Goal: Information Seeking & Learning: Learn about a topic

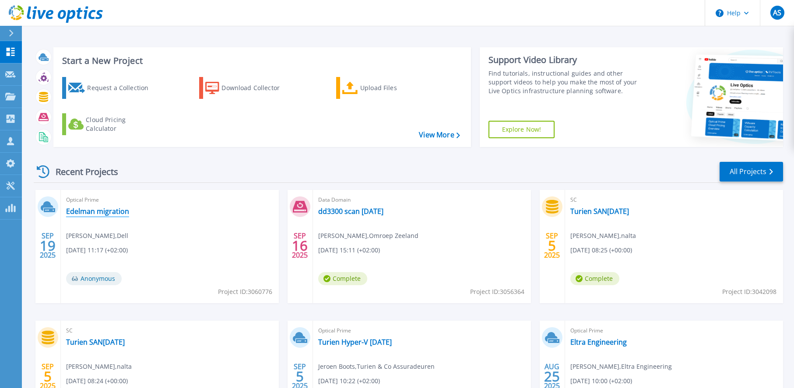
click at [87, 210] on link "Edelman migration" at bounding box center [97, 211] width 63 height 9
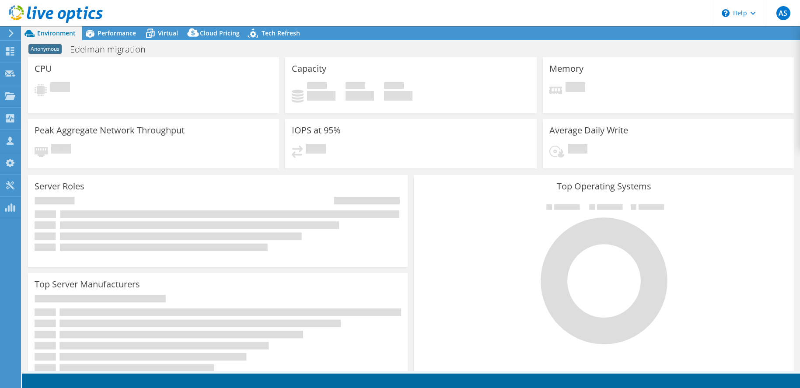
select select "USD"
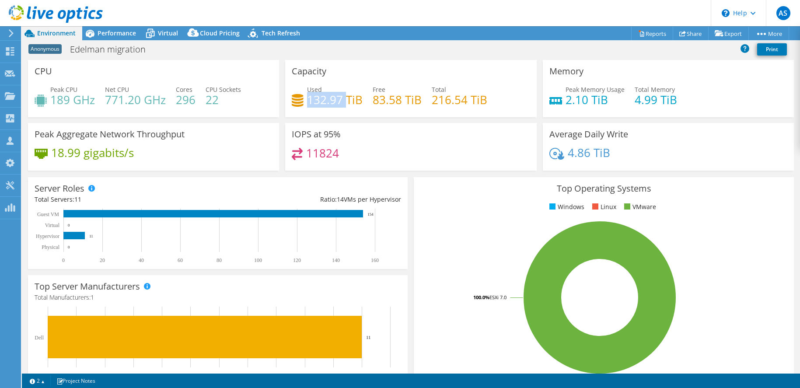
drag, startPoint x: 344, startPoint y: 99, endPoint x: 307, endPoint y: 101, distance: 37.2
click at [307, 101] on h4 "132.97 TiB" at bounding box center [335, 100] width 56 height 10
click at [161, 30] on span "Virtual" at bounding box center [168, 33] width 20 height 8
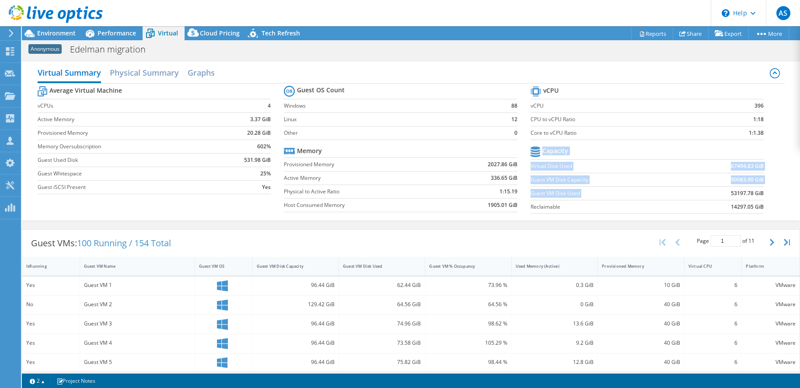
drag, startPoint x: 726, startPoint y: 192, endPoint x: 761, endPoint y: 192, distance: 35.0
click at [761, 192] on section "vCPU vCPU 396 CPU to vCPU Ratio 1:18 Core to vCPU Ratio 1:1.38 Capacity Virtual…" at bounding box center [654, 151] width 247 height 134
click at [736, 170] on b "67494.83 GiB" at bounding box center [747, 166] width 33 height 9
drag, startPoint x: 726, startPoint y: 166, endPoint x: 758, endPoint y: 163, distance: 32.0
click at [758, 163] on section "vCPU vCPU 396 CPU to vCPU Ratio 1:18 Core to vCPU Ratio 1:1.38 Capacity Virtual…" at bounding box center [654, 151] width 247 height 134
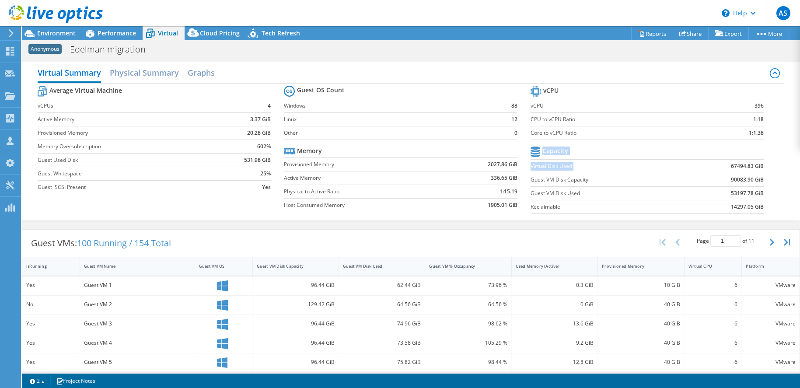
click at [758, 163] on section "vCPU vCPU 396 CPU to vCPU Ratio 1:18 Core to vCPU Ratio 1:1.38 Capacity Virtual…" at bounding box center [654, 151] width 247 height 134
click at [724, 176] on td "90083.90 GiB" at bounding box center [723, 180] width 81 height 14
drag, startPoint x: 727, startPoint y: 177, endPoint x: 756, endPoint y: 179, distance: 28.9
click at [756, 179] on b "90083.90 GiB" at bounding box center [747, 179] width 33 height 9
click at [731, 178] on b "90083.90 GiB" at bounding box center [747, 179] width 33 height 9
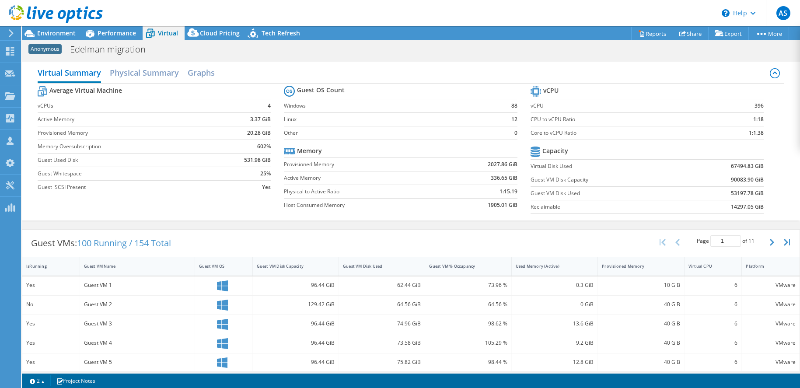
click at [731, 178] on b "90083.90 GiB" at bounding box center [747, 179] width 33 height 9
click at [58, 33] on span "Environment" at bounding box center [56, 33] width 39 height 8
